Goal: Ask a question

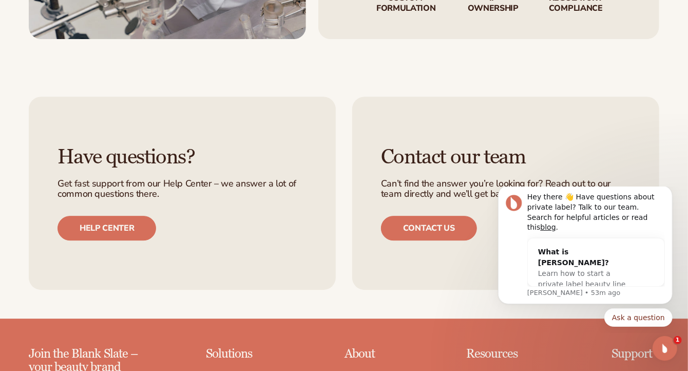
scroll to position [1694, 0]
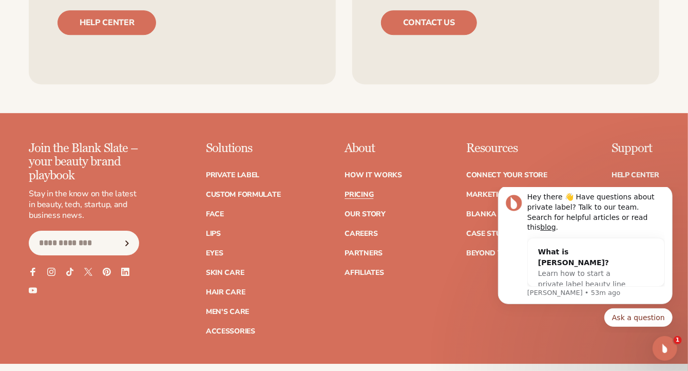
click at [366, 193] on link "Pricing" at bounding box center [358, 194] width 29 height 7
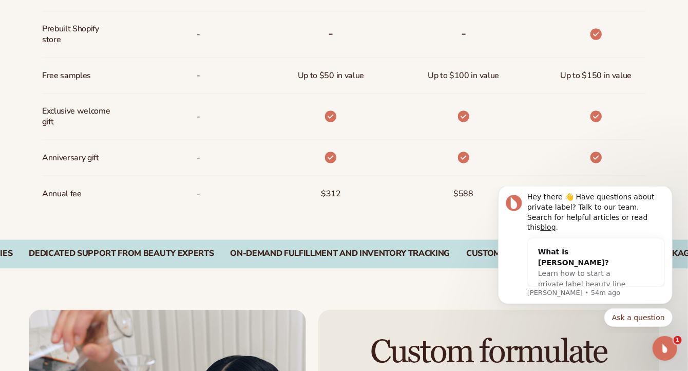
scroll to position [1426, 0]
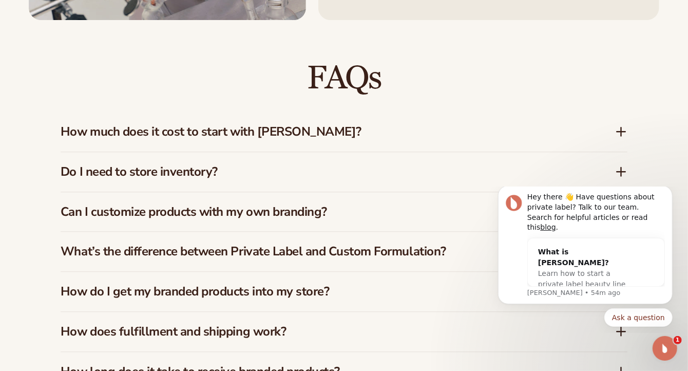
click at [622, 125] on icon at bounding box center [621, 131] width 12 height 12
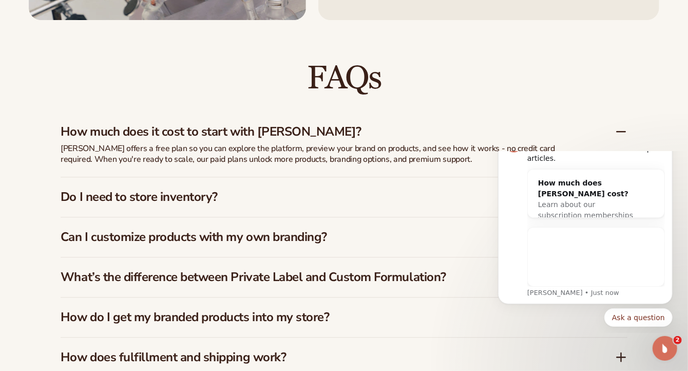
click at [250, 189] on h3 "Do I need to store inventory?" at bounding box center [322, 196] width 523 height 15
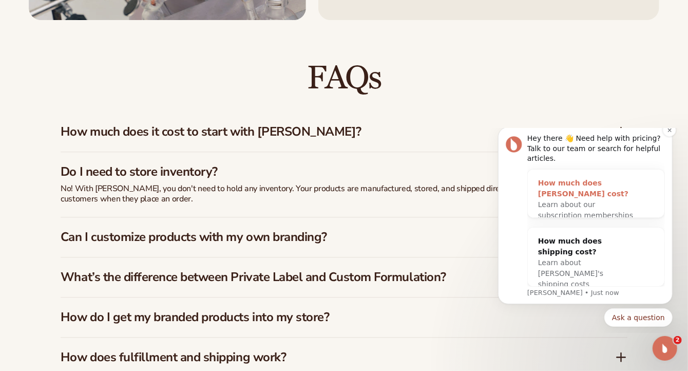
click at [589, 200] on span "Learn about our subscription memberships" at bounding box center [584, 209] width 95 height 19
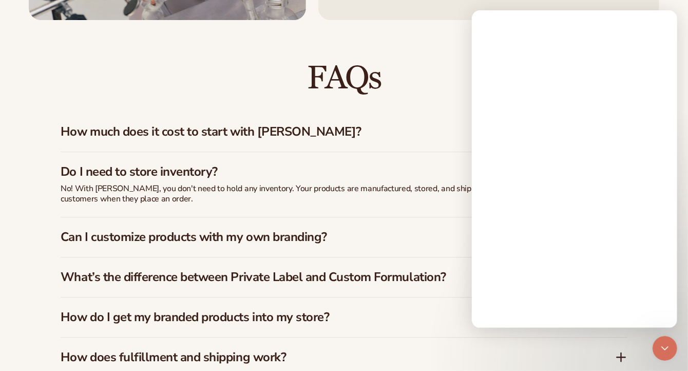
scroll to position [0, 0]
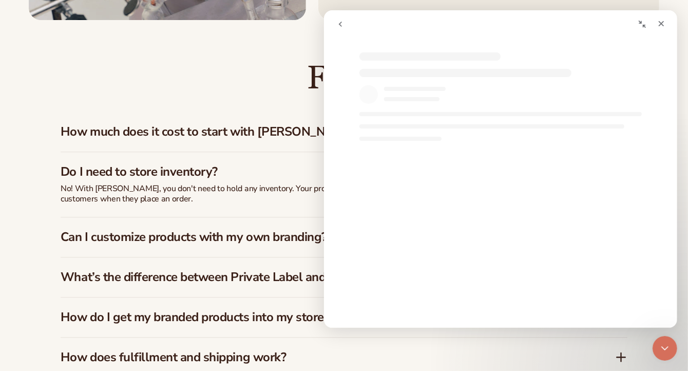
click at [343, 27] on icon "go back" at bounding box center [340, 24] width 8 height 8
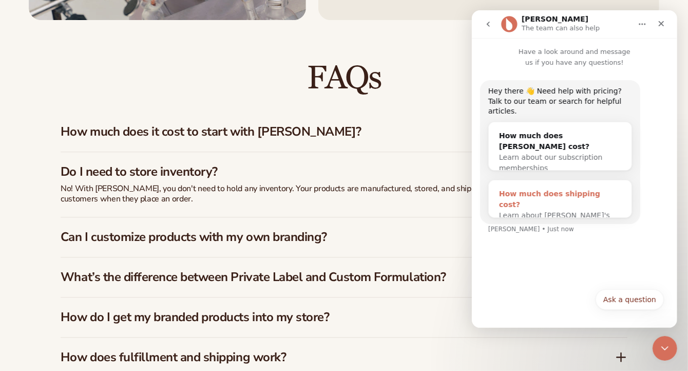
click at [535, 201] on div "How much does shipping cost? Learn about Blanka's shipping costs" at bounding box center [559, 210] width 143 height 60
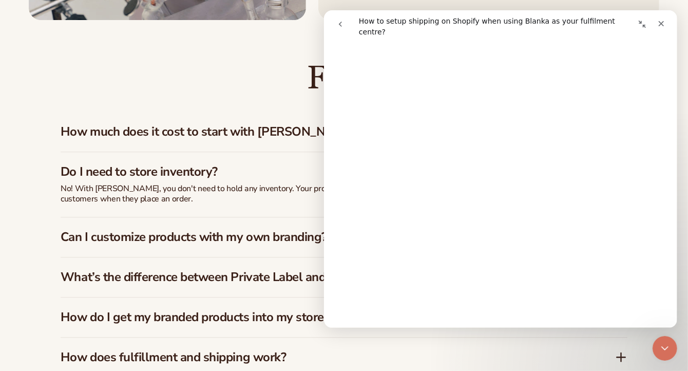
scroll to position [359, 0]
click at [33, 169] on div "FAQs How much does it cost to start with Blanka? Blanka offers a free plan so y…" at bounding box center [344, 259] width 624 height 478
click at [342, 27] on icon "go back" at bounding box center [340, 24] width 8 height 8
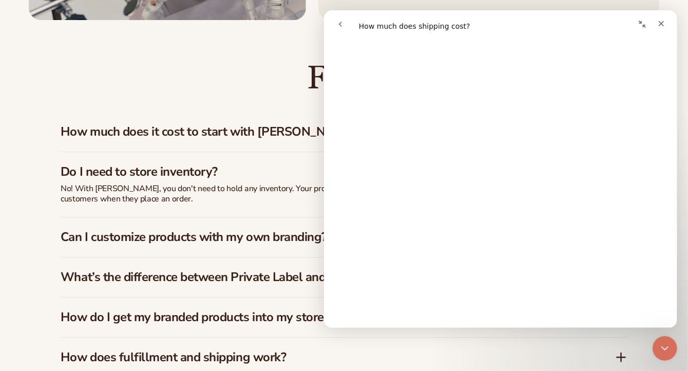
click at [339, 27] on icon "go back" at bounding box center [340, 24] width 8 height 8
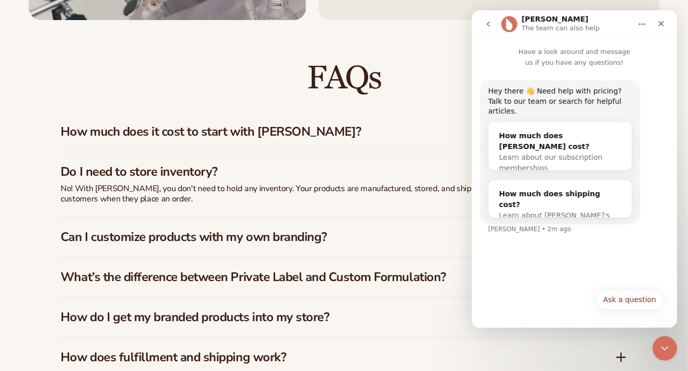
click at [4, 202] on div "FAQs How much does it cost to start with Blanka? Blanka offers a free plan so y…" at bounding box center [344, 259] width 688 height 478
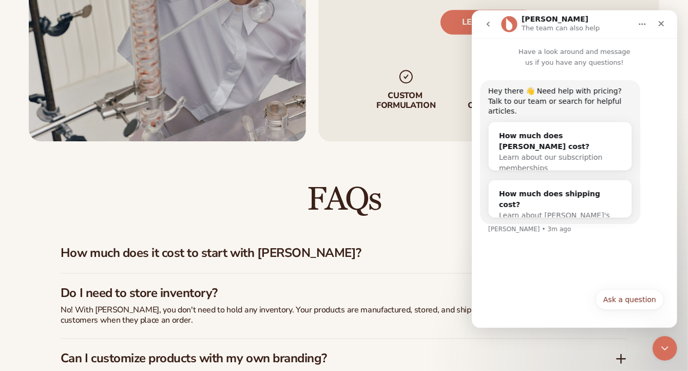
scroll to position [1323, 0]
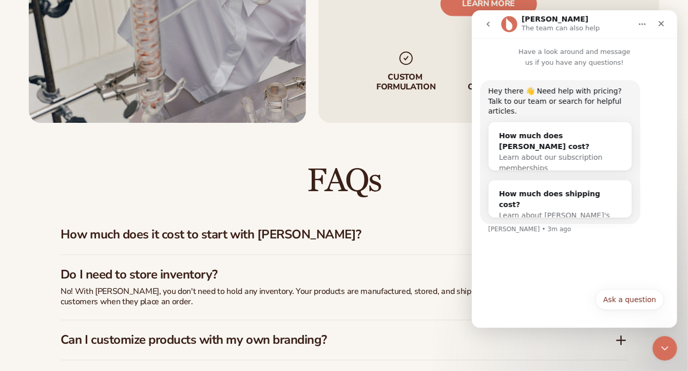
click at [307, 332] on h3 "Can I customize products with my own branding?" at bounding box center [322, 339] width 523 height 15
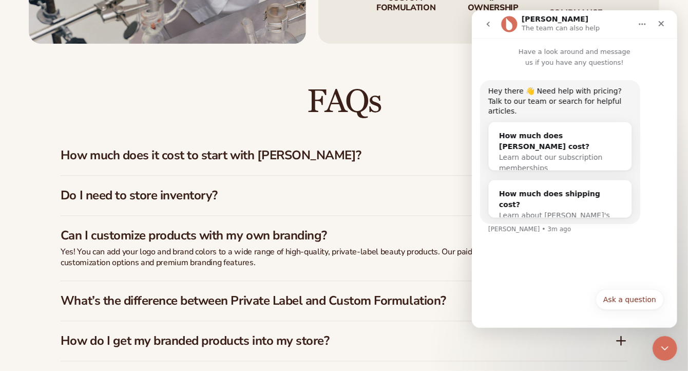
scroll to position [1426, 0]
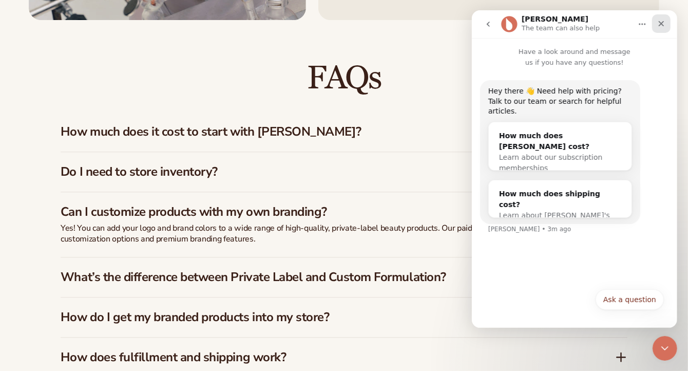
click at [660, 23] on icon "Close" at bounding box center [661, 24] width 6 height 6
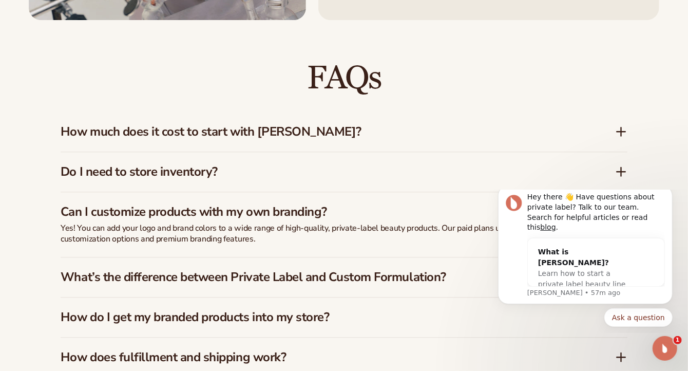
scroll to position [0, 0]
click at [346, 270] on h3 "What’s the difference between Private Label and Custom Formulation?" at bounding box center [322, 276] width 523 height 15
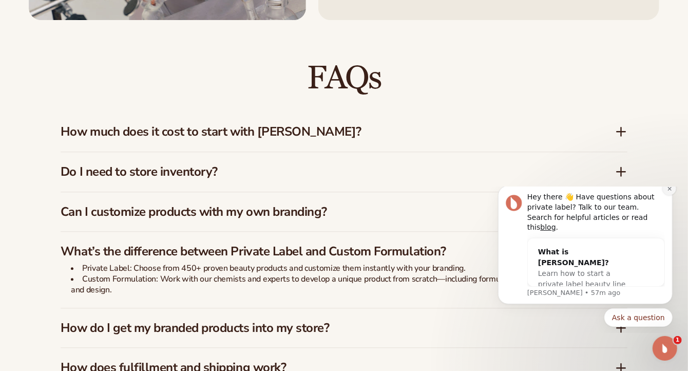
click at [668, 191] on icon "Dismiss notification" at bounding box center [669, 188] width 6 height 6
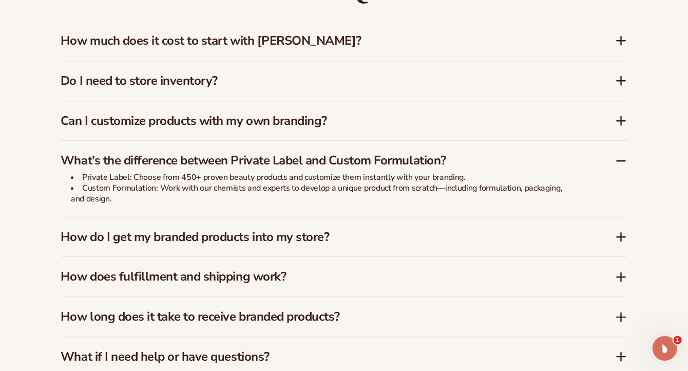
scroll to position [1528, 0]
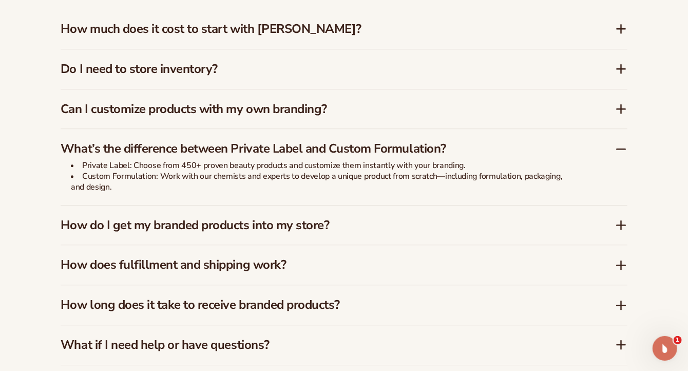
click at [622, 219] on icon at bounding box center [621, 225] width 12 height 12
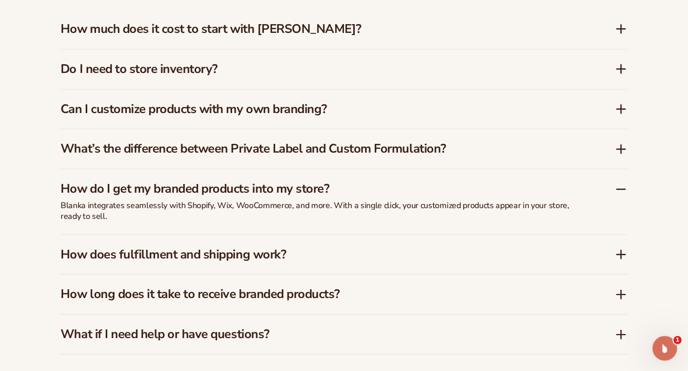
click at [625, 288] on icon at bounding box center [621, 294] width 12 height 12
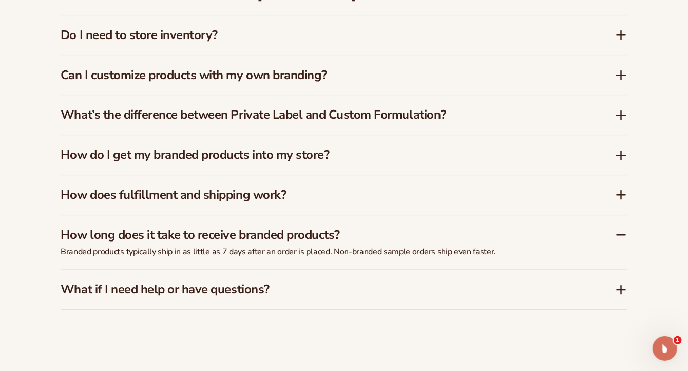
scroll to position [1580, 0]
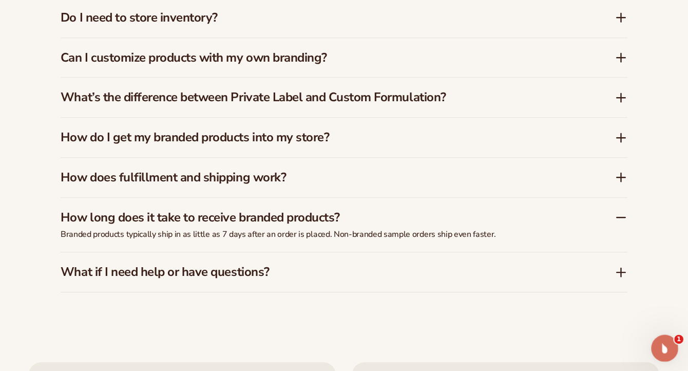
click at [666, 355] on div "Open Intercom Messenger" at bounding box center [663, 346] width 34 height 34
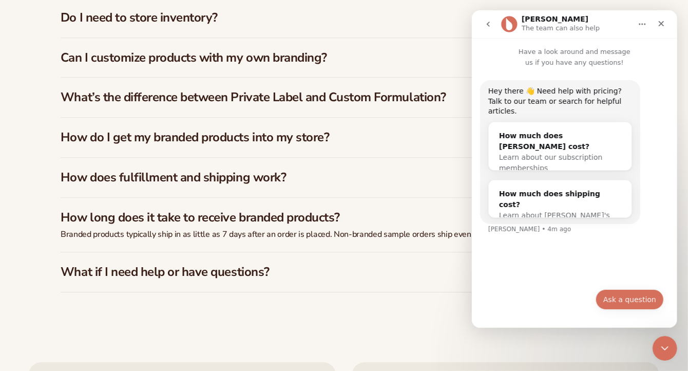
click at [640, 300] on button "Ask a question" at bounding box center [629, 299] width 68 height 21
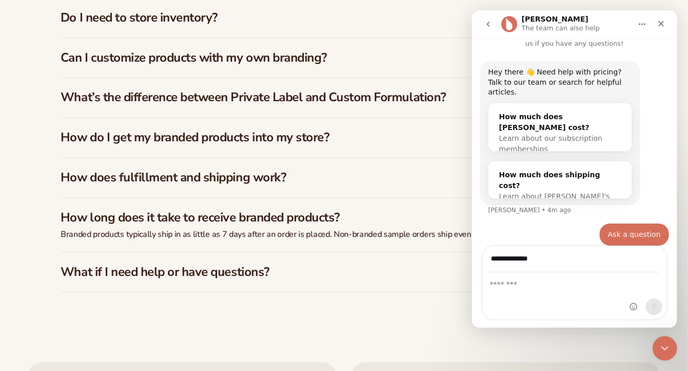
scroll to position [19, 0]
type input "**********"
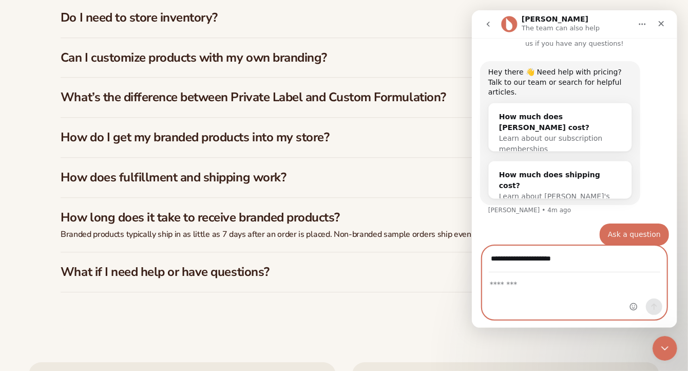
click at [520, 278] on textarea "Message…" at bounding box center [574, 281] width 184 height 17
type textarea "******"
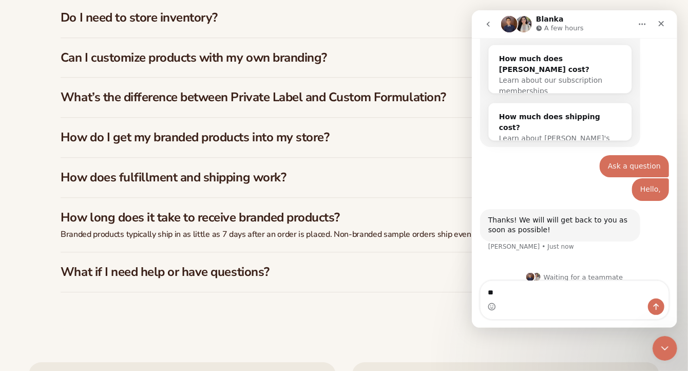
scroll to position [77, 0]
type textarea "*"
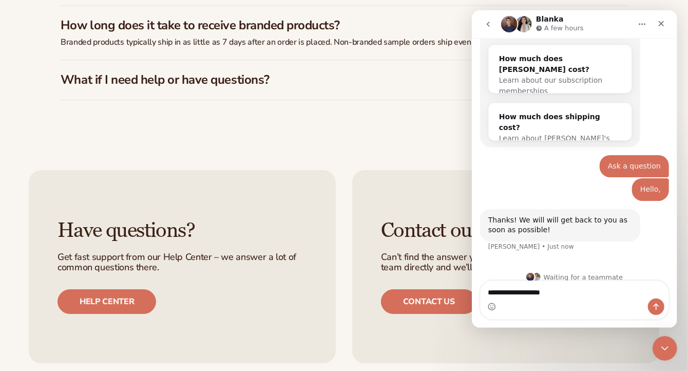
scroll to position [1836, 0]
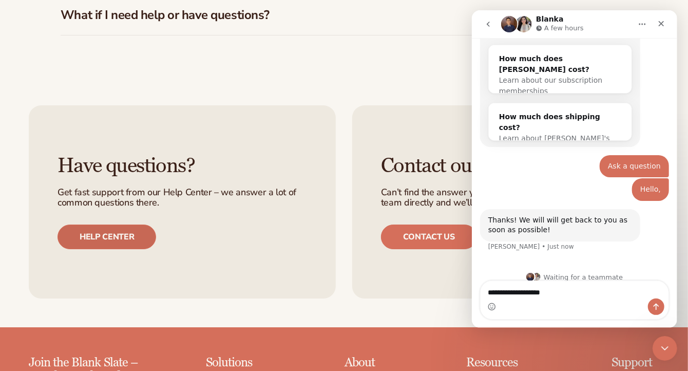
click at [116, 229] on link "Help center" at bounding box center [106, 236] width 99 height 25
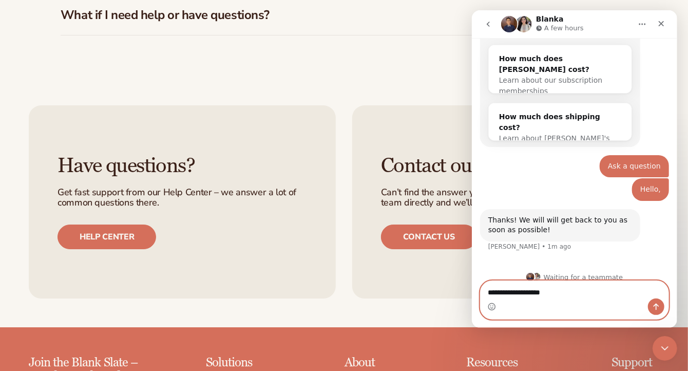
click at [560, 292] on textarea "**********" at bounding box center [574, 289] width 188 height 17
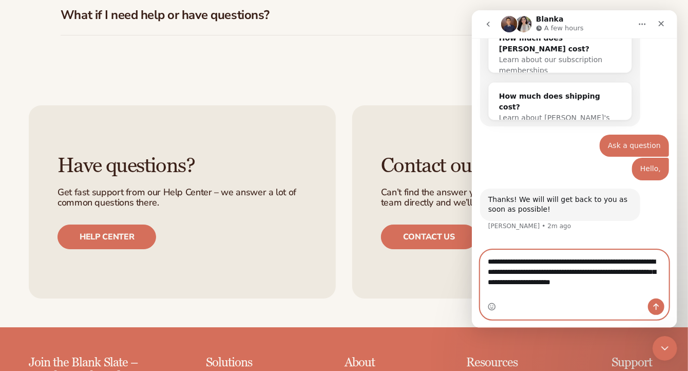
scroll to position [108, 0]
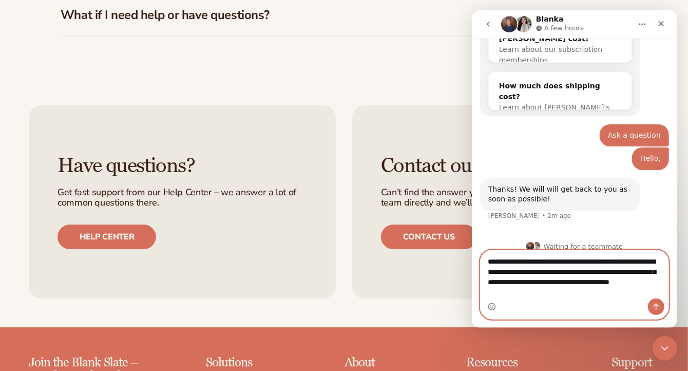
type textarea "**********"
click at [659, 308] on button "Send a message…" at bounding box center [655, 306] width 16 height 16
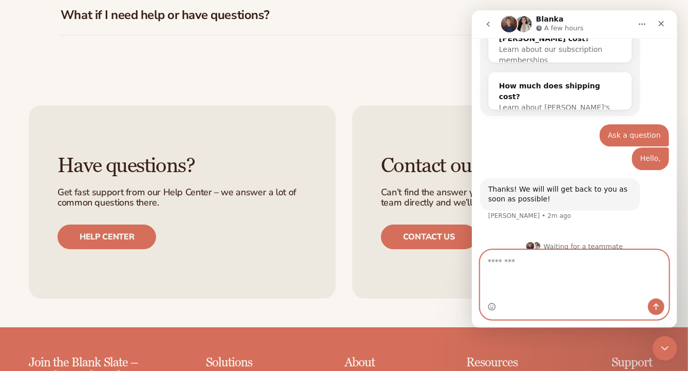
scroll to position [148, 0]
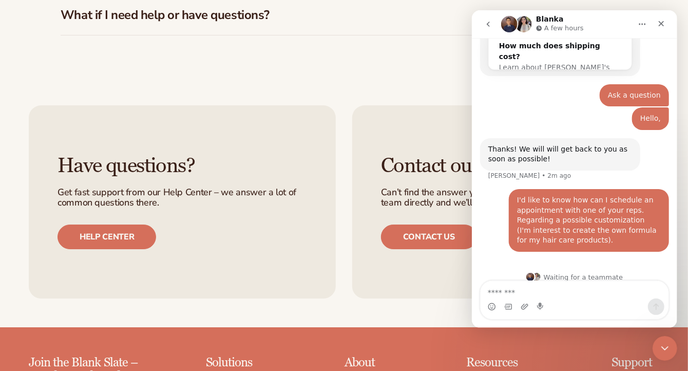
click at [33, 76] on div "Have questions? Get fast support from our Help Center – we answer a lot of comm…" at bounding box center [344, 201] width 688 height 250
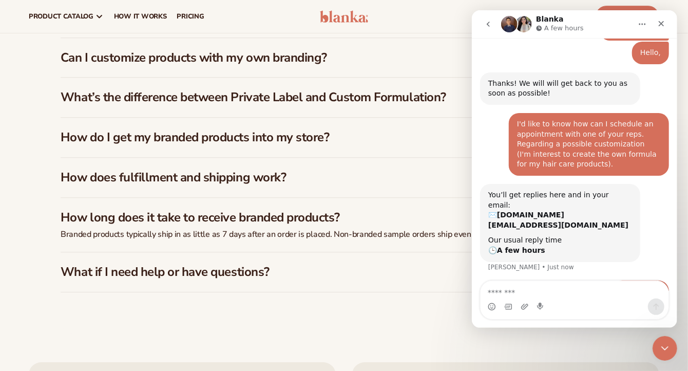
scroll to position [244, 0]
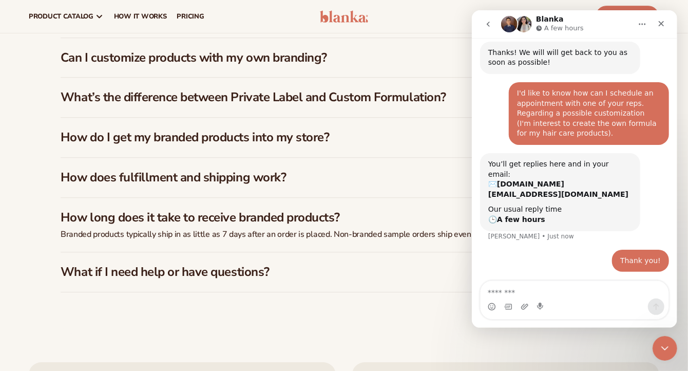
click at [33, 246] on div "FAQs How much does it cost to start with Blanka? Blanka offers a free plan so y…" at bounding box center [344, 99] width 624 height 467
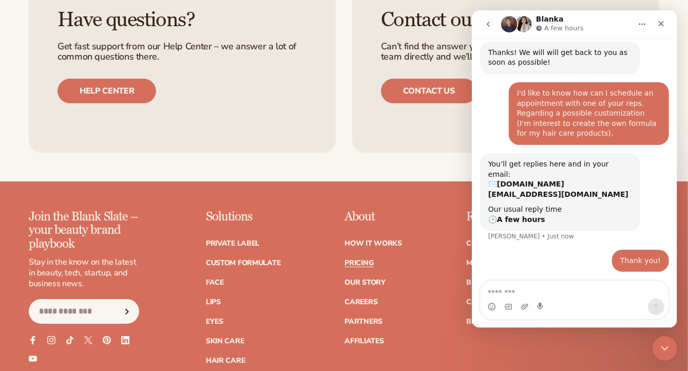
scroll to position [2042, 0]
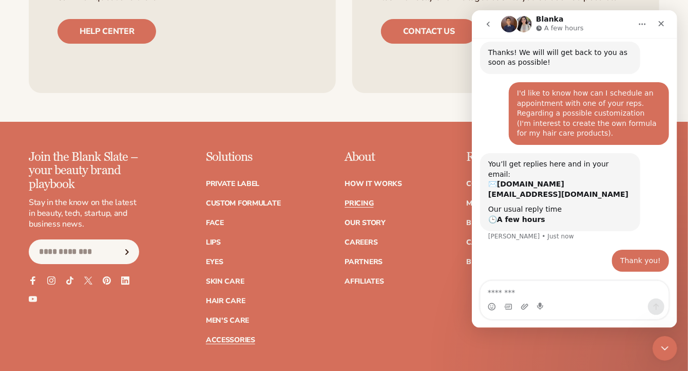
click at [228, 336] on link "Accessories" at bounding box center [230, 339] width 49 height 7
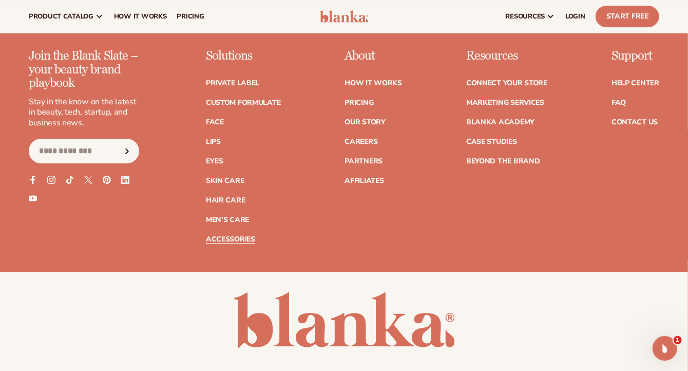
scroll to position [1899, 0]
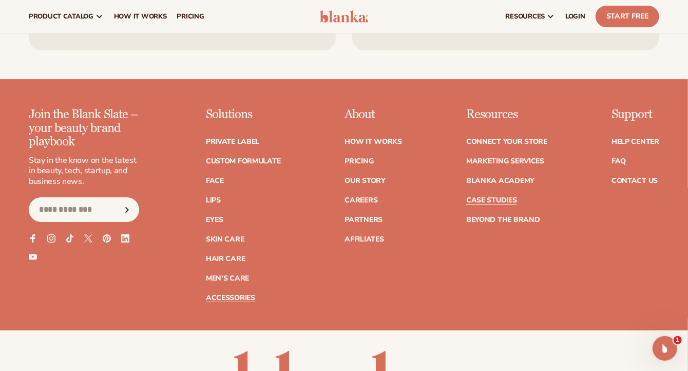
click at [485, 197] on link "Case Studies" at bounding box center [491, 200] width 51 height 7
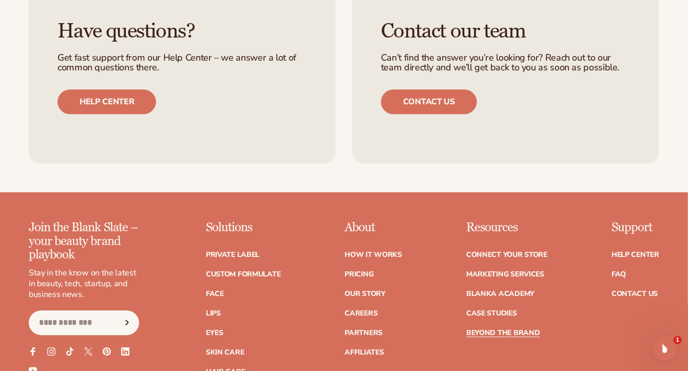
scroll to position [1642, 0]
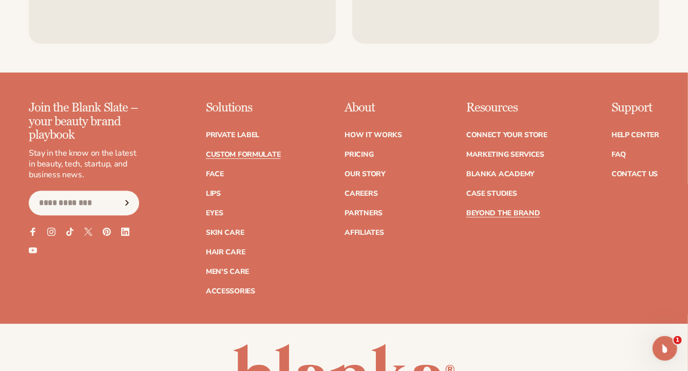
click at [233, 151] on link "Custom formulate" at bounding box center [243, 154] width 75 height 7
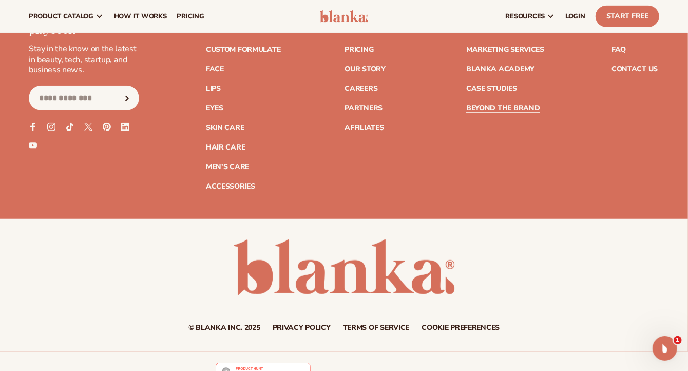
scroll to position [4308, 0]
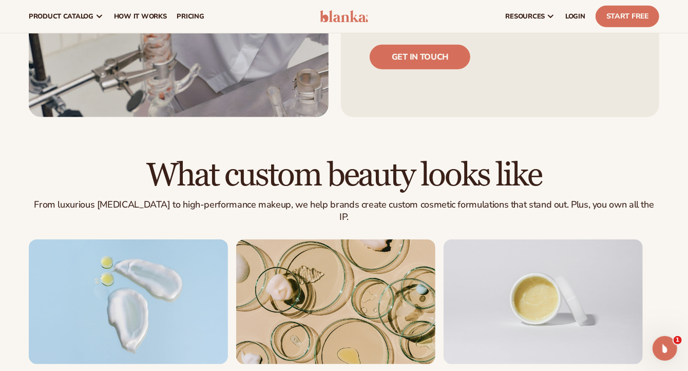
scroll to position [411, 0]
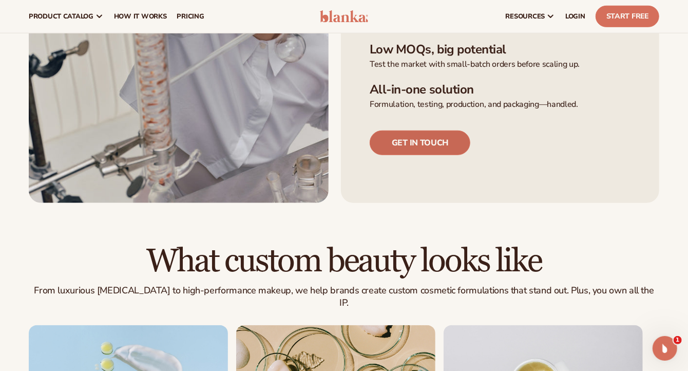
click at [427, 135] on link "Get in touch" at bounding box center [420, 142] width 101 height 25
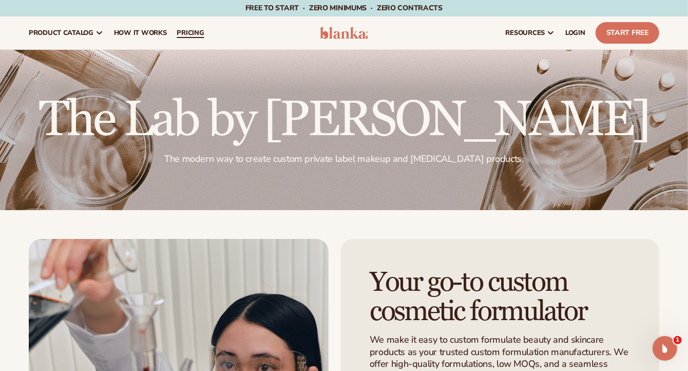
click at [192, 32] on span "pricing" at bounding box center [190, 33] width 27 height 8
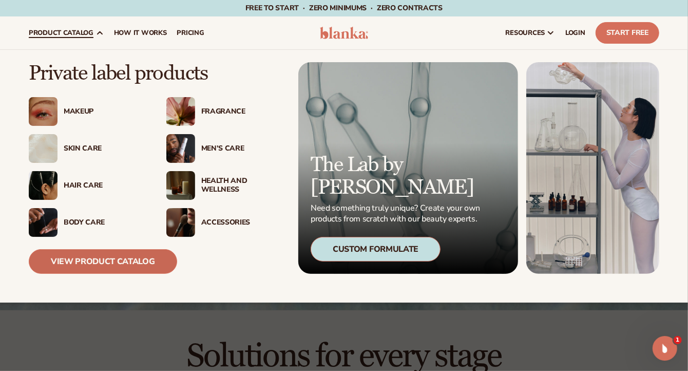
click at [107, 263] on link "View Product Catalog" at bounding box center [103, 261] width 148 height 25
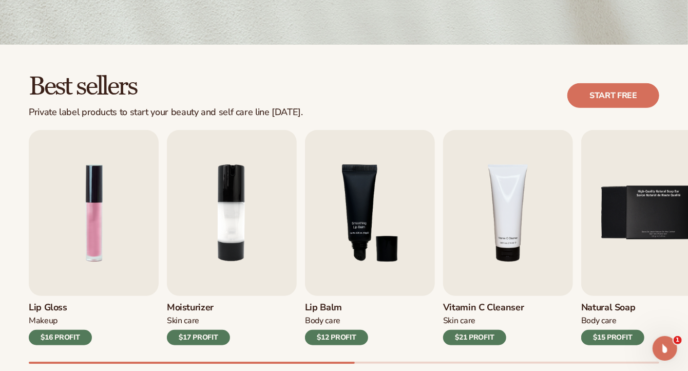
scroll to position [257, 0]
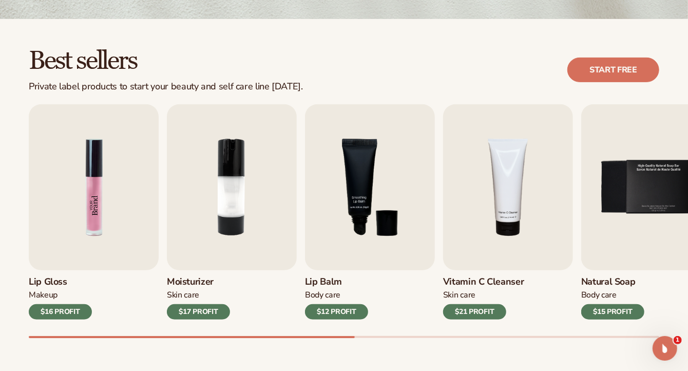
click at [75, 234] on img "1 / 9" at bounding box center [94, 187] width 130 height 166
click at [96, 203] on img "1 / 9" at bounding box center [94, 187] width 130 height 166
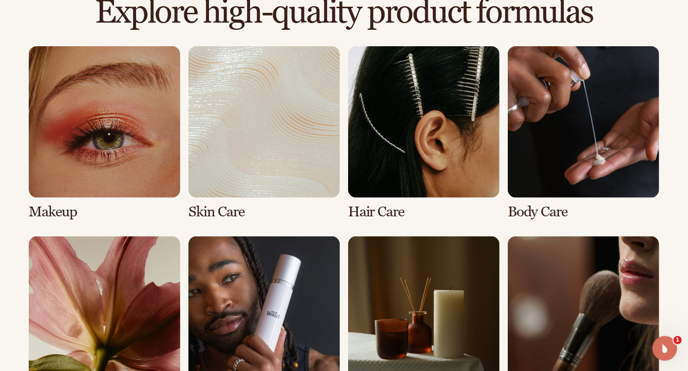
scroll to position [821, 0]
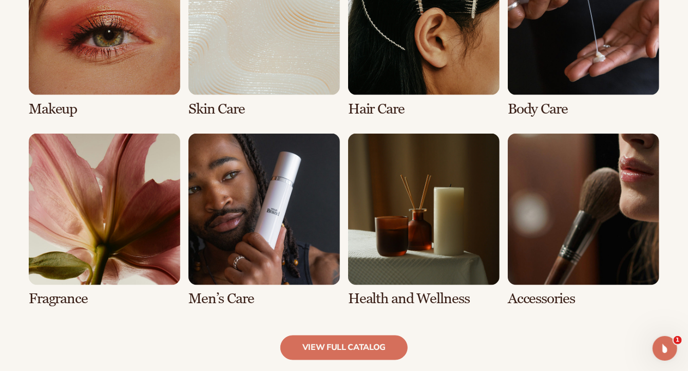
click at [107, 223] on link "5 / 8" at bounding box center [104, 219] width 151 height 173
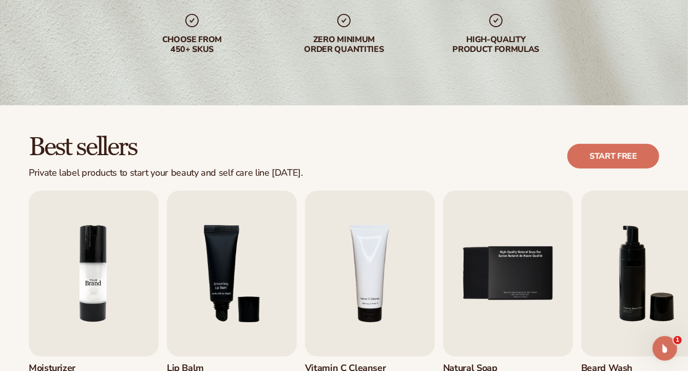
scroll to position [308, 0]
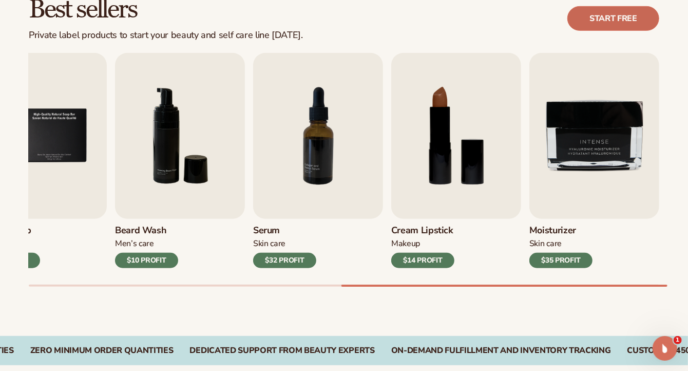
click at [601, 20] on link "Start free" at bounding box center [613, 18] width 92 height 25
